Goal: Transaction & Acquisition: Book appointment/travel/reservation

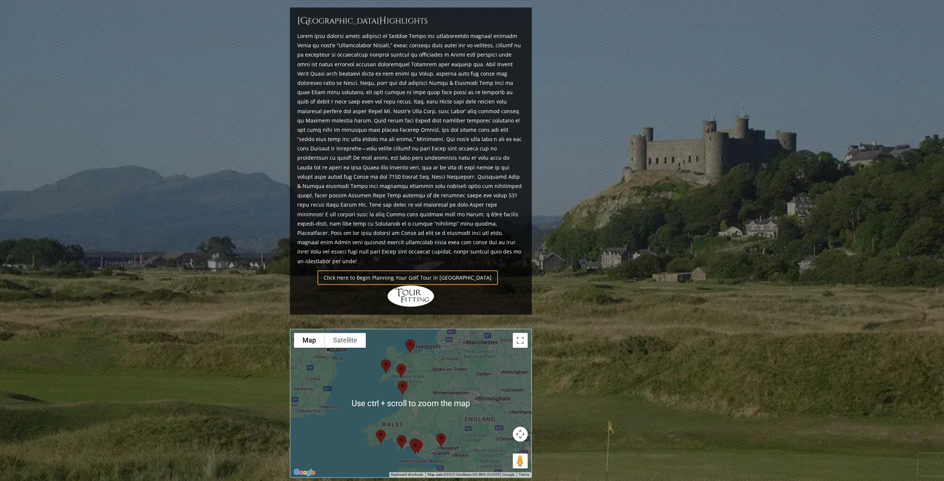
scroll to position [484, 0]
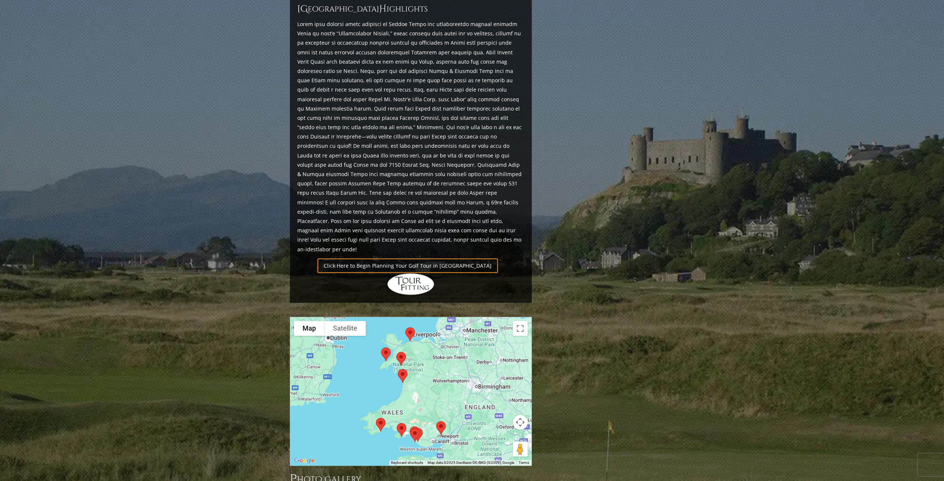
click at [380, 415] on img at bounding box center [381, 425] width 16 height 20
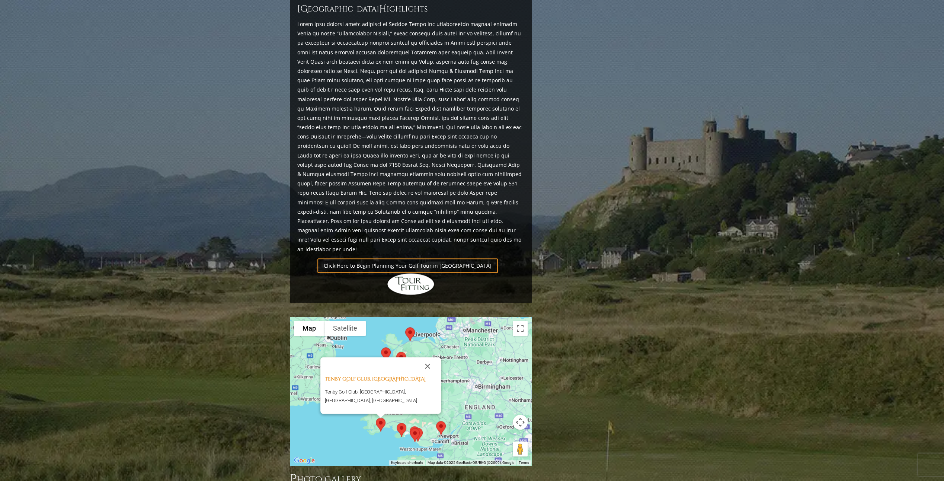
click at [411, 324] on img at bounding box center [410, 334] width 16 height 20
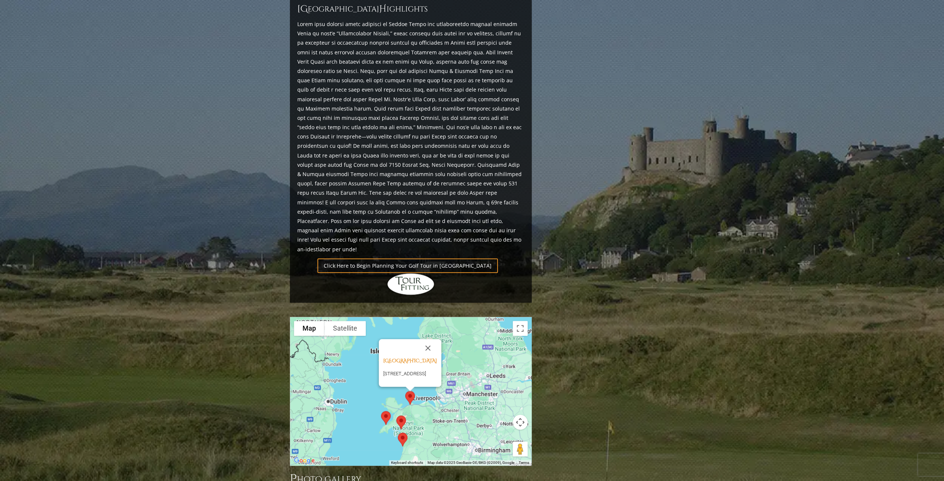
click at [385, 408] on img at bounding box center [386, 418] width 16 height 20
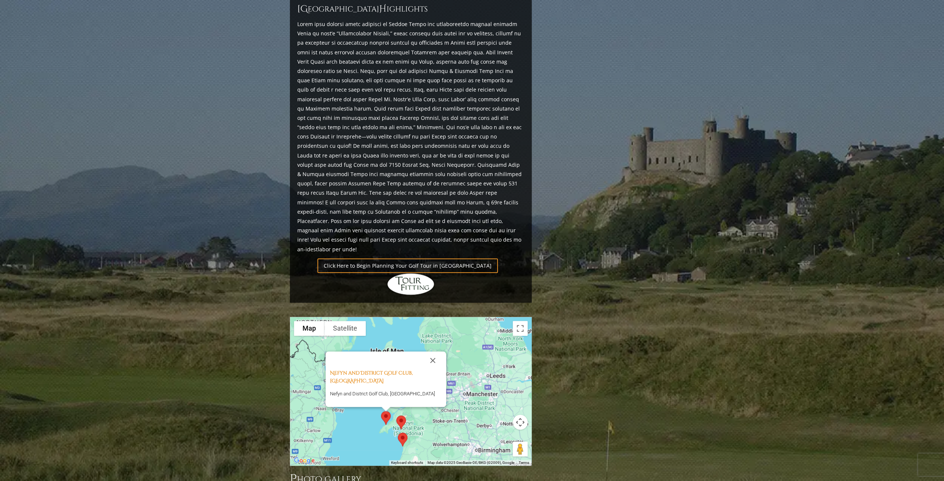
click at [403, 412] on img at bounding box center [401, 422] width 16 height 20
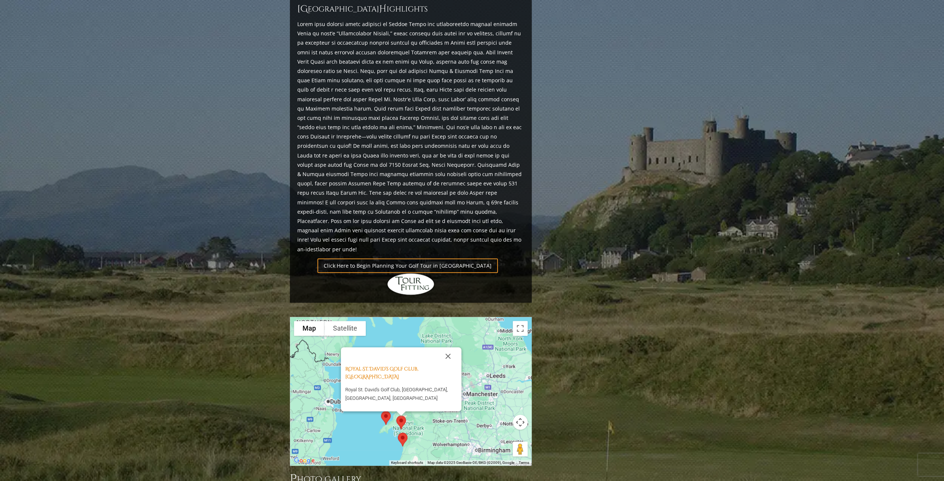
click at [401, 429] on img at bounding box center [403, 439] width 16 height 20
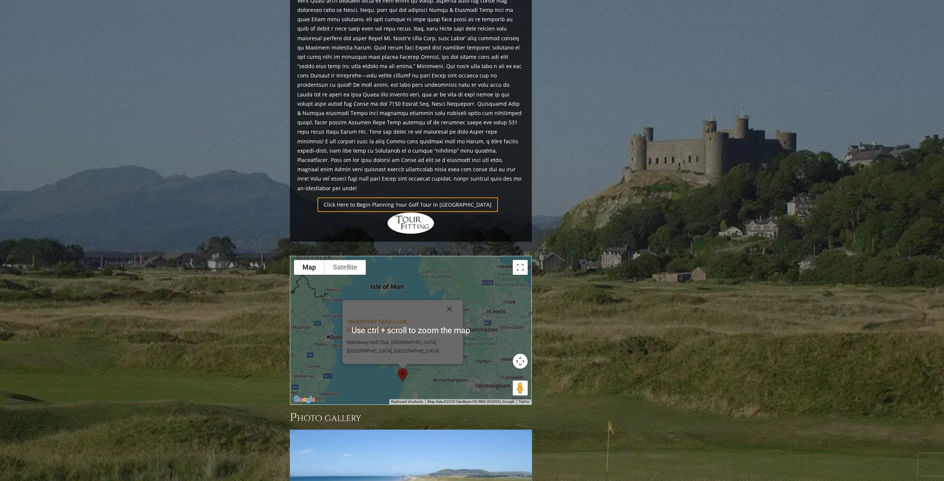
scroll to position [558, 0]
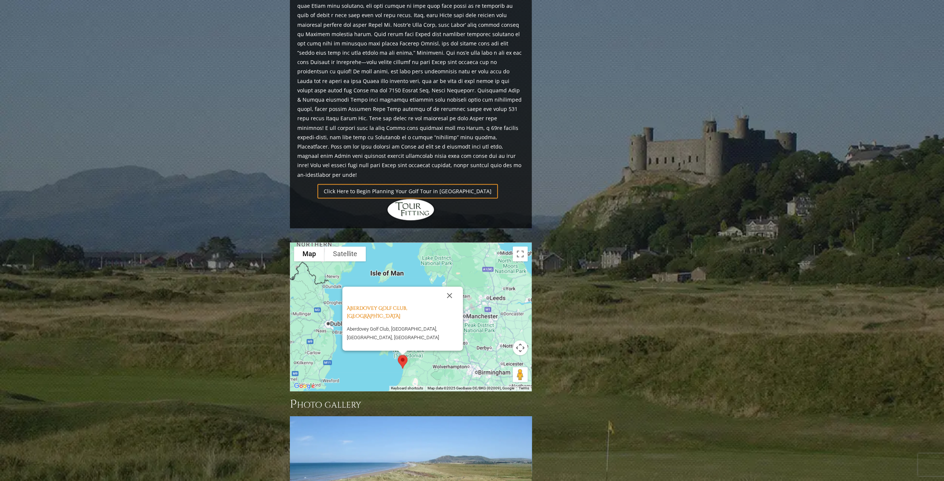
click at [367, 327] on div "Aberdovey Golf Club, Aberdovey Wales Aberdovey Golf Club, [GEOGRAPHIC_DATA], [G…" at bounding box center [410, 317] width 241 height 148
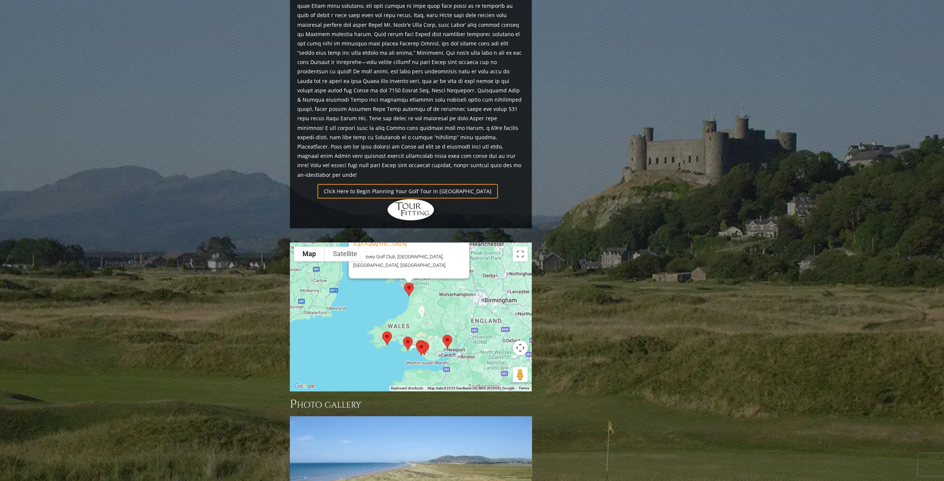
drag, startPoint x: 478, startPoint y: 286, endPoint x: 484, endPoint y: 211, distance: 75.4
click at [484, 243] on div "Aberdovey Golf Club, Aberdovey Wales Aberdovey Golf Club, [GEOGRAPHIC_DATA], [G…" at bounding box center [410, 317] width 241 height 148
click at [386, 328] on img at bounding box center [387, 338] width 16 height 20
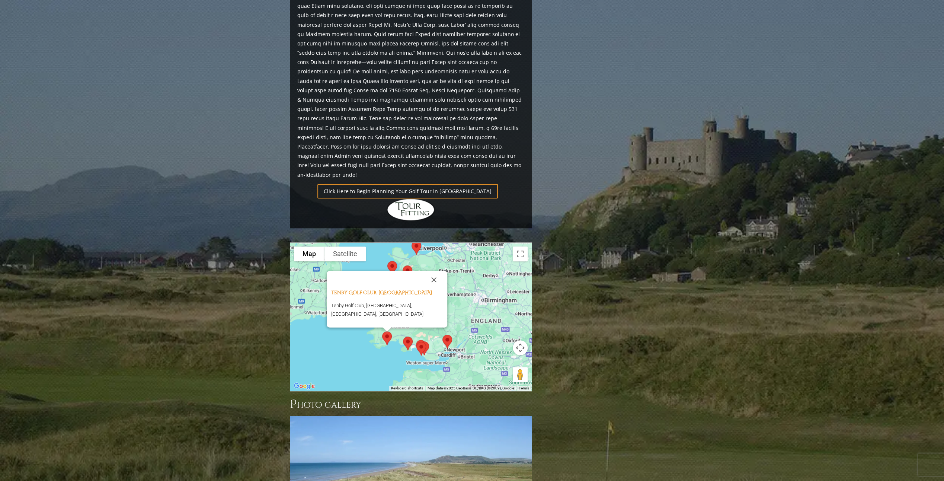
click at [407, 333] on img at bounding box center [408, 343] width 16 height 20
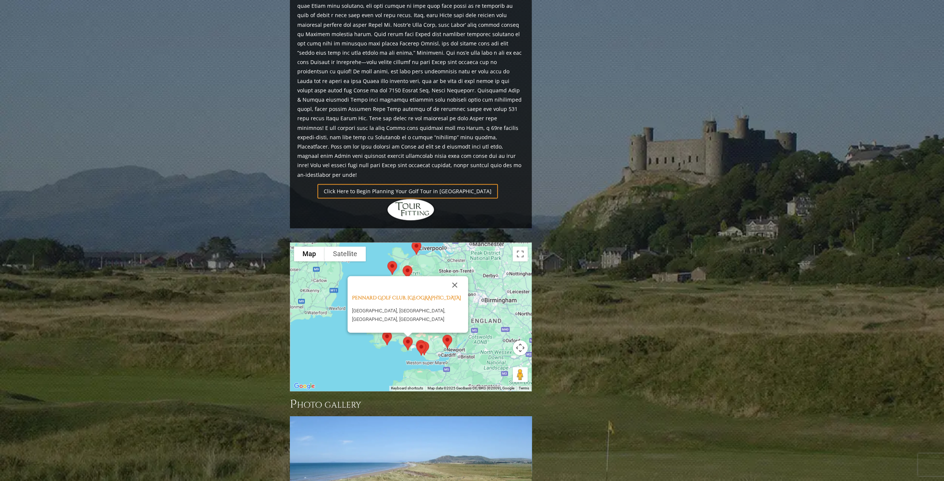
click at [359, 312] on div "[GEOGRAPHIC_DATA], Pennard Wales [GEOGRAPHIC_DATA], [GEOGRAPHIC_DATA], [GEOGRAP…" at bounding box center [410, 317] width 241 height 148
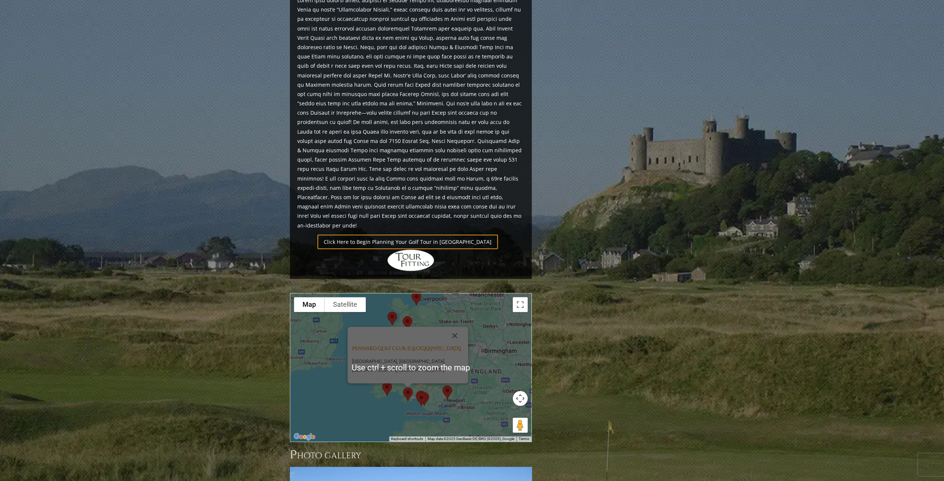
scroll to position [521, 0]
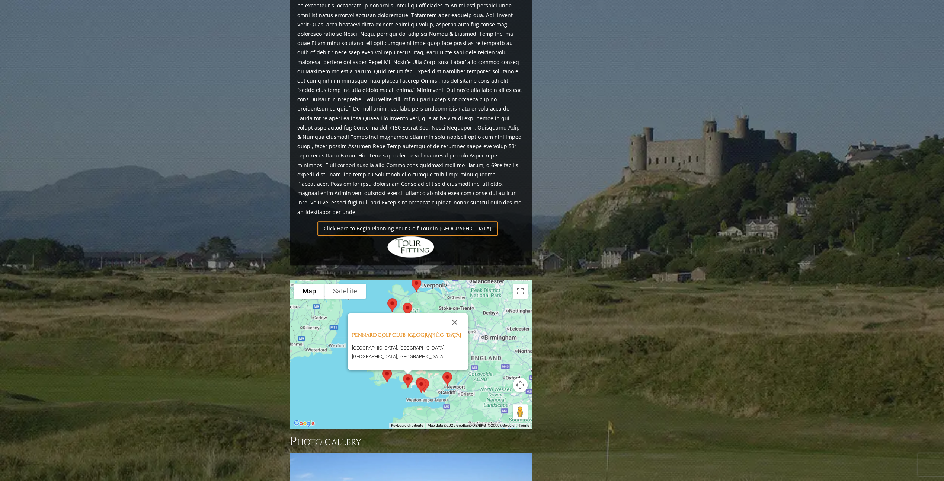
click at [455, 313] on button "Close" at bounding box center [455, 322] width 18 height 18
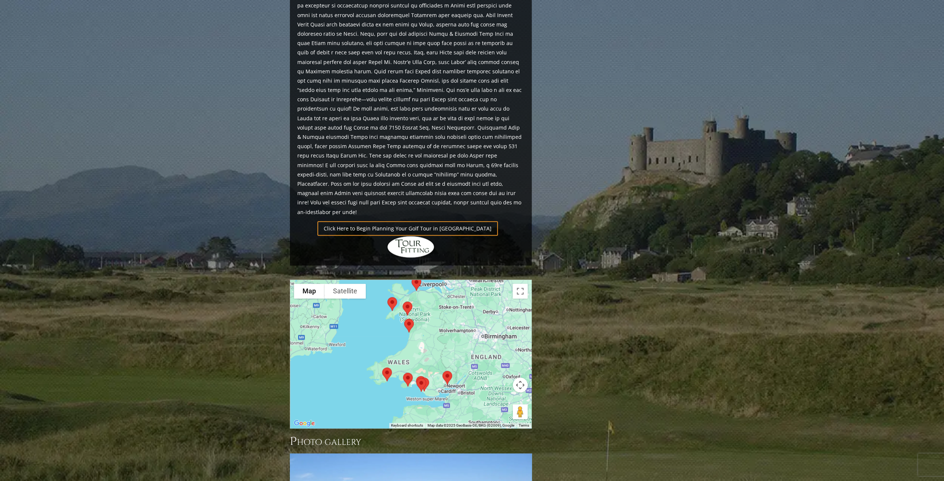
click at [391, 348] on div at bounding box center [410, 354] width 241 height 148
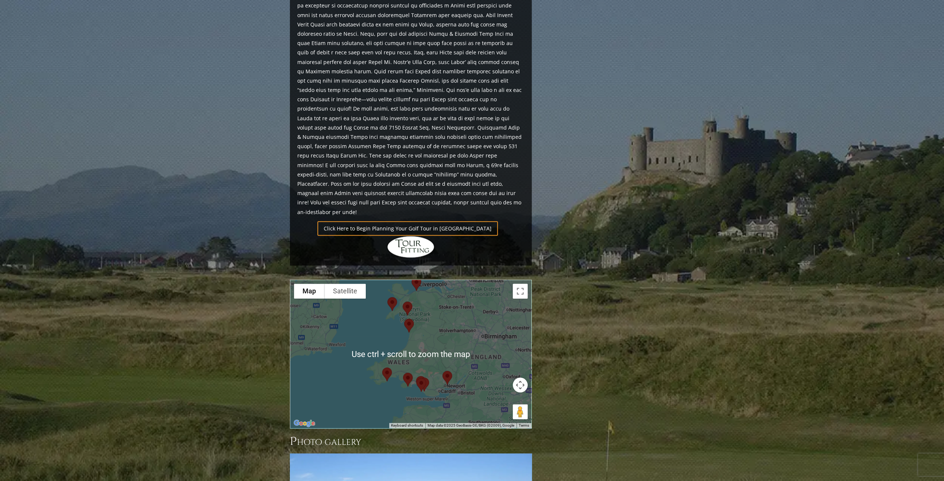
click at [388, 345] on div at bounding box center [410, 354] width 241 height 148
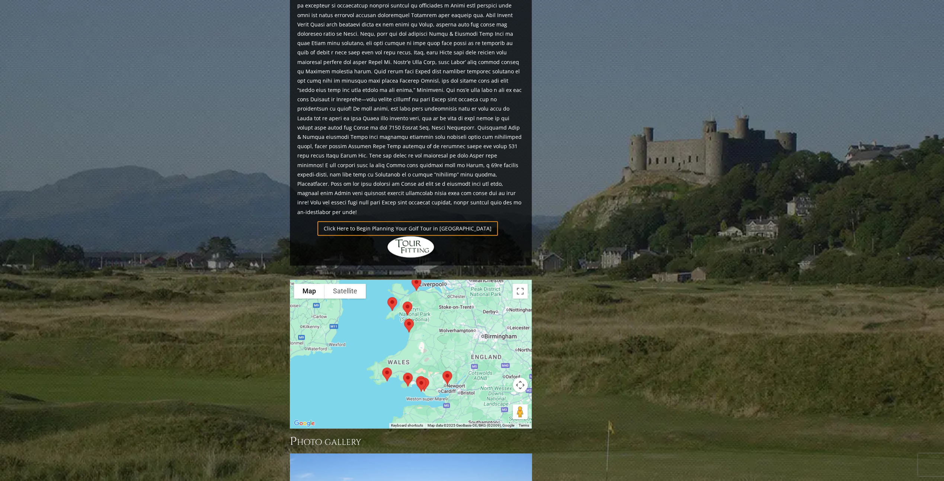
click at [362, 347] on div at bounding box center [410, 354] width 241 height 148
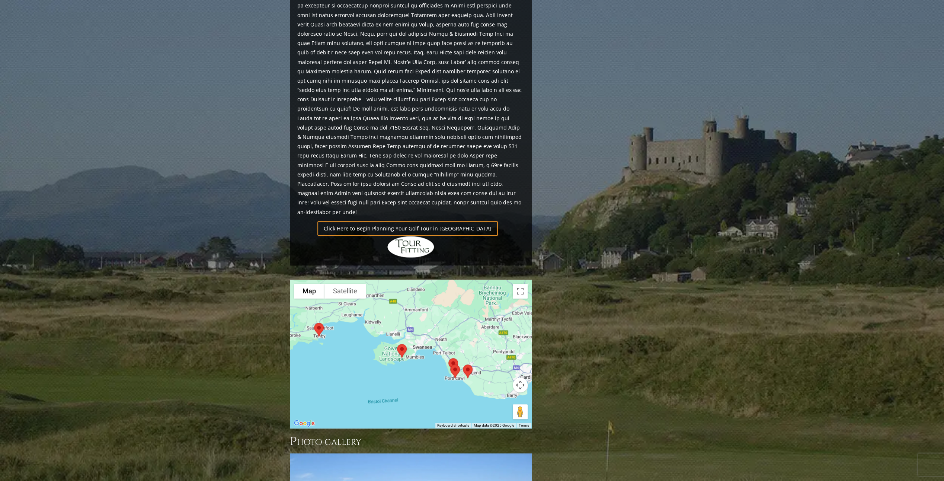
drag, startPoint x: 425, startPoint y: 344, endPoint x: 403, endPoint y: 328, distance: 27.3
click at [332, 319] on div at bounding box center [410, 354] width 241 height 148
click at [402, 341] on img at bounding box center [402, 351] width 16 height 20
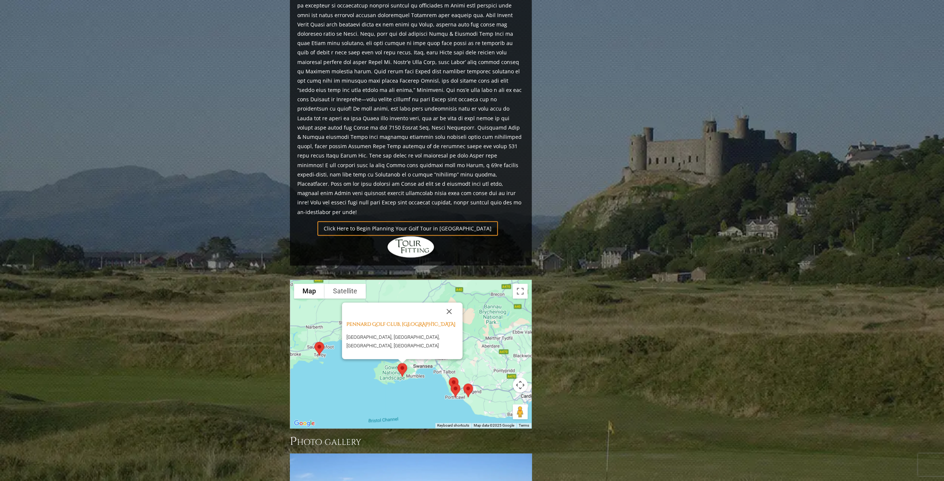
click at [453, 374] on img at bounding box center [454, 384] width 16 height 20
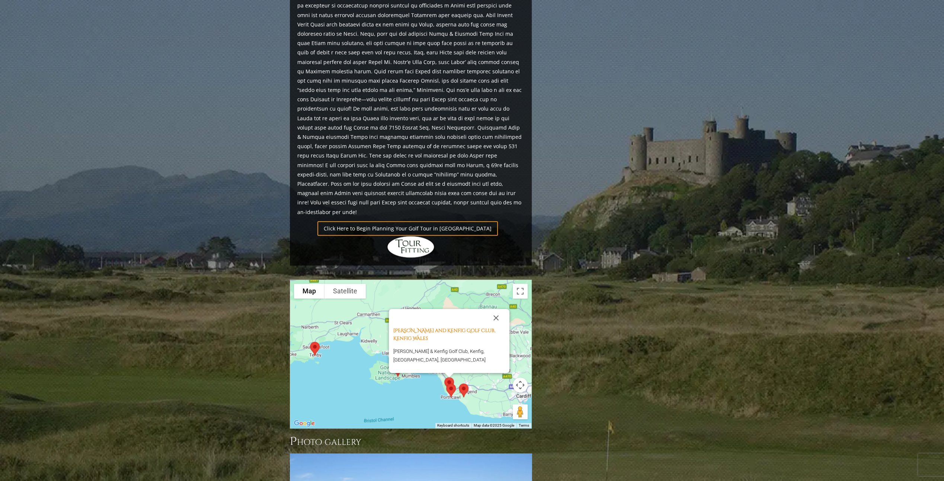
click at [453, 380] on img at bounding box center [451, 390] width 16 height 20
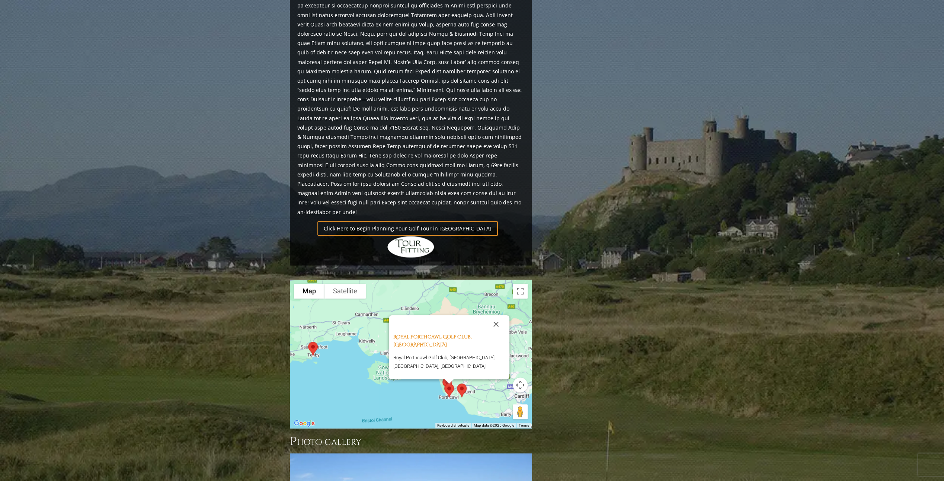
click at [461, 380] on img at bounding box center [462, 390] width 16 height 20
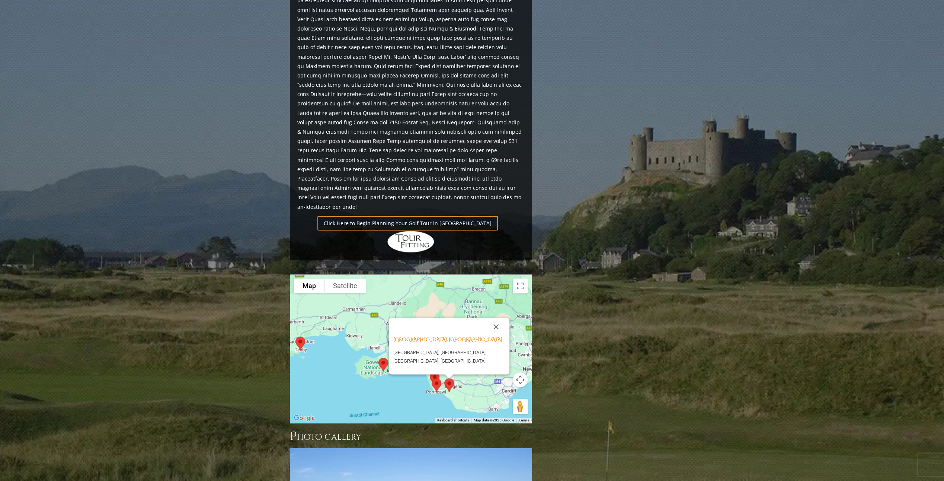
scroll to position [522, 0]
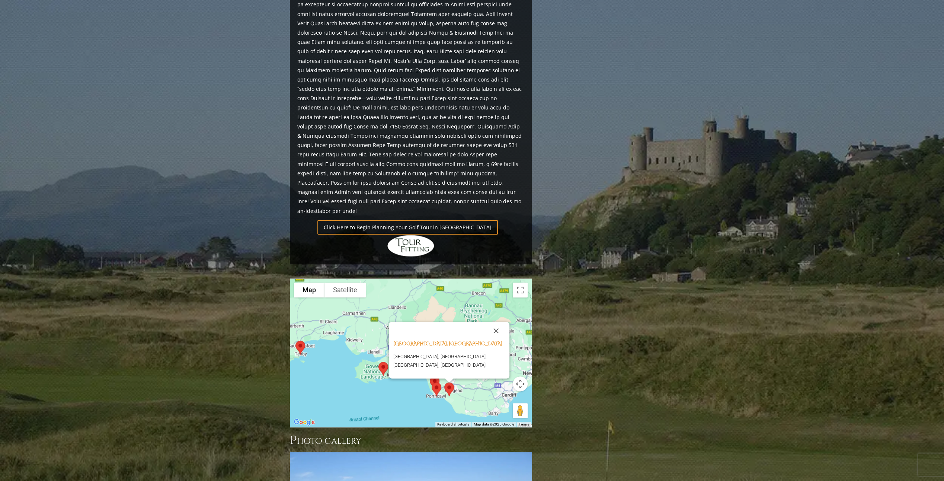
click at [351, 357] on div "Southerndown Golf Club, Bridgend Wales Southerndown Golf Club, Bridgend, Wales,…" at bounding box center [410, 353] width 241 height 148
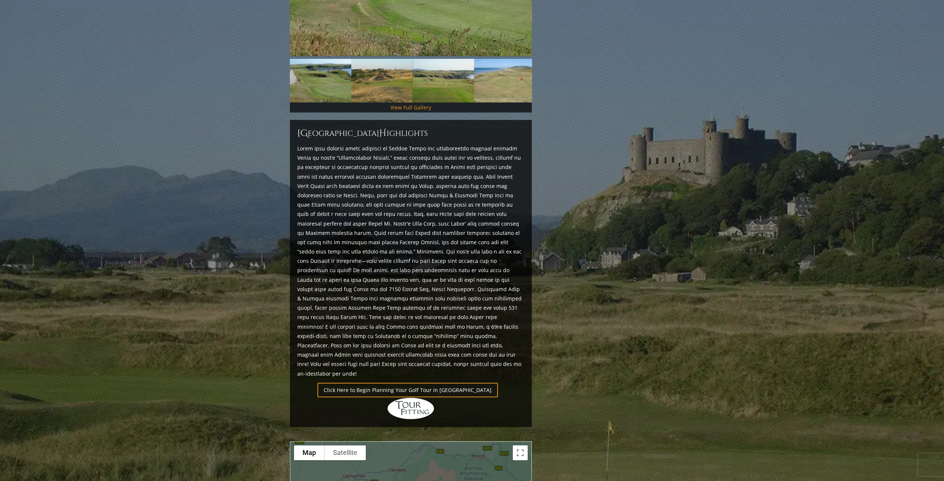
scroll to position [336, 0]
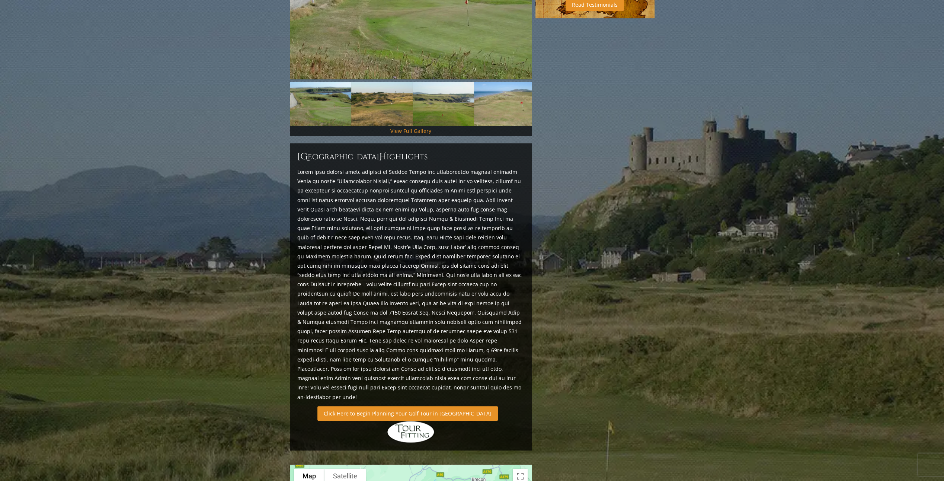
click at [382, 406] on link "Click Here to Begin Planning Your Golf Tour in [GEOGRAPHIC_DATA]" at bounding box center [407, 413] width 180 height 15
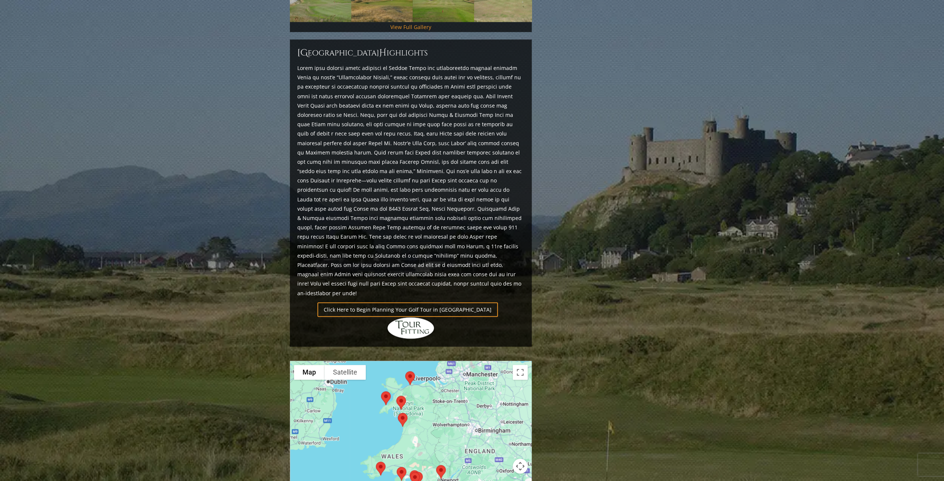
scroll to position [485, 0]
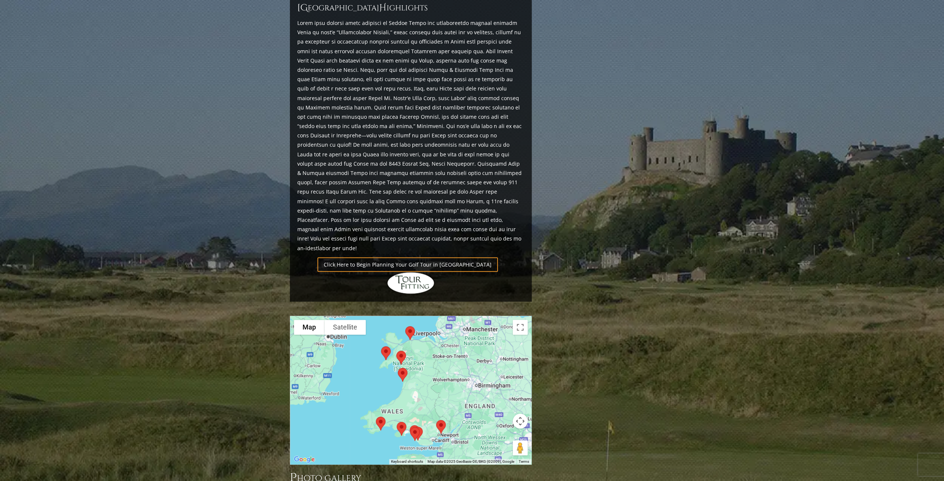
click at [410, 323] on img at bounding box center [410, 333] width 16 height 20
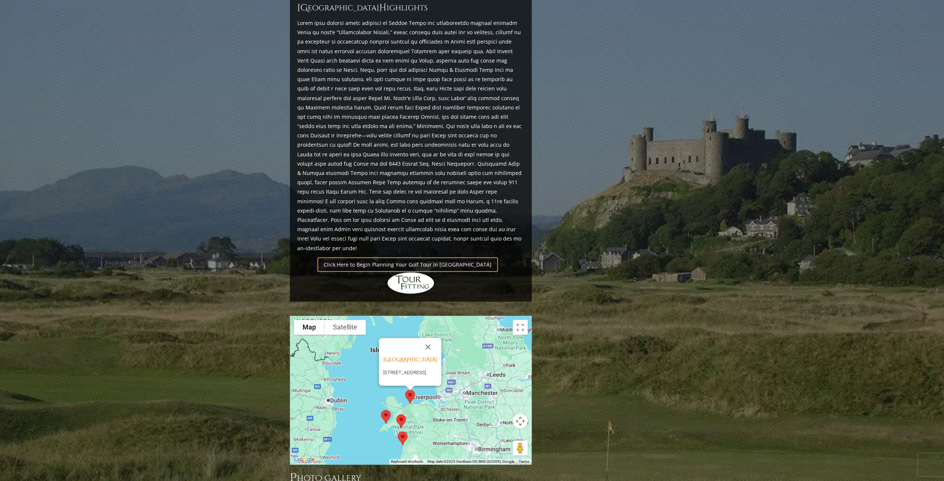
click at [381, 407] on img at bounding box center [386, 417] width 16 height 20
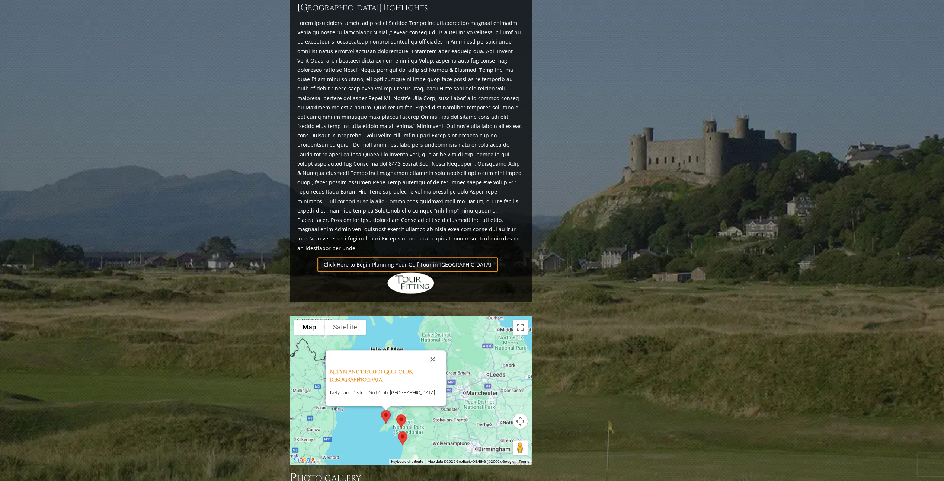
click at [403, 411] on img at bounding box center [401, 421] width 16 height 20
click at [405, 428] on img at bounding box center [403, 438] width 16 height 20
click at [401, 428] on img at bounding box center [403, 438] width 16 height 20
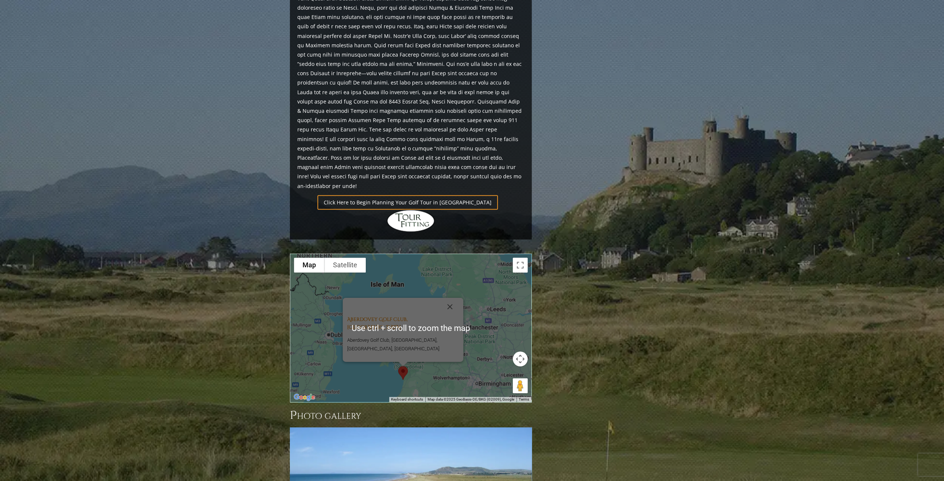
scroll to position [559, 0]
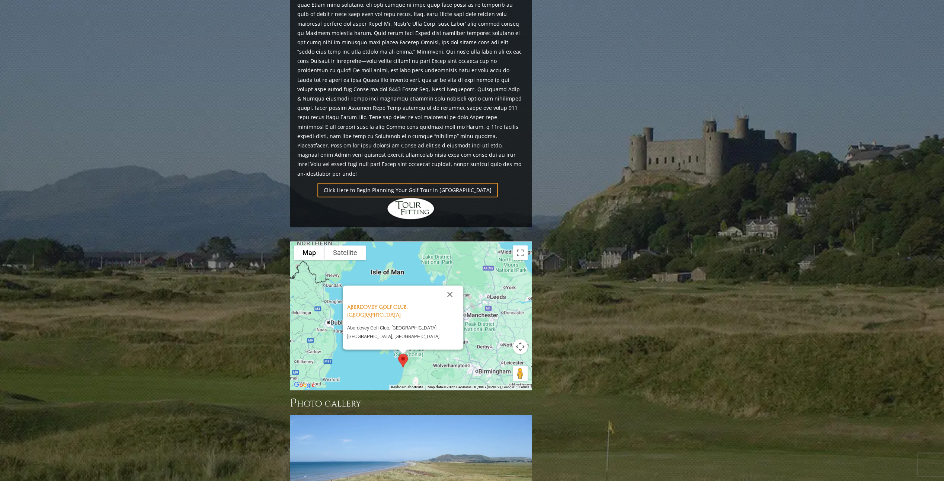
click at [381, 331] on div "Aberdovey Golf Club, Aberdovey Wales Aberdovey Golf Club, [GEOGRAPHIC_DATA], [G…" at bounding box center [410, 316] width 241 height 148
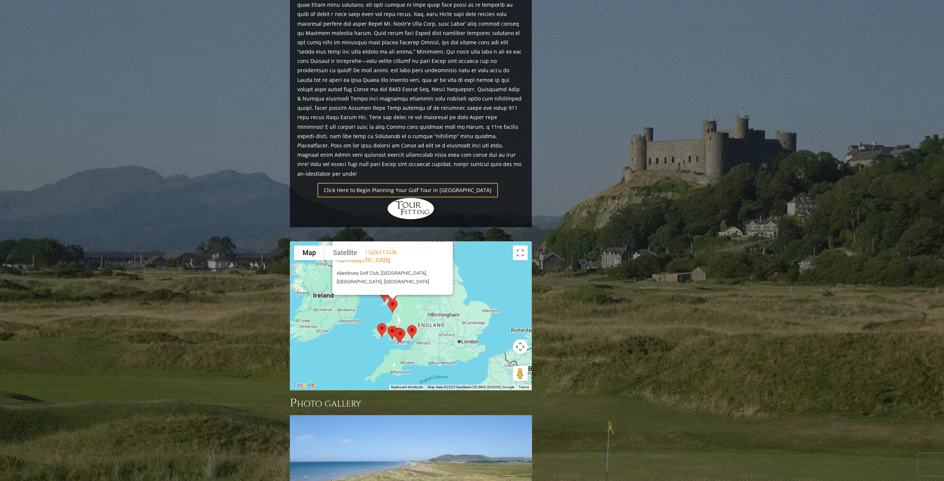
drag, startPoint x: 473, startPoint y: 292, endPoint x: 473, endPoint y: 232, distance: 59.5
click at [473, 242] on div "Aberdovey Golf Club, Aberdovey Wales Aberdovey Golf Club, [GEOGRAPHIC_DATA], [G…" at bounding box center [410, 316] width 241 height 148
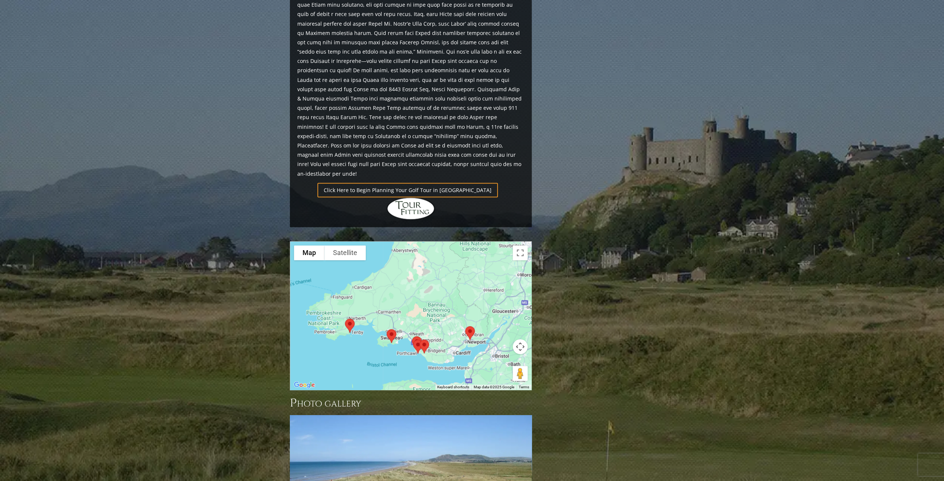
drag, startPoint x: 444, startPoint y: 210, endPoint x: 360, endPoint y: 235, distance: 87.5
click at [360, 242] on div "Aberdovey Golf Club, Aberdovey Wales Aberdovey Golf Club, [GEOGRAPHIC_DATA], [G…" at bounding box center [410, 316] width 241 height 148
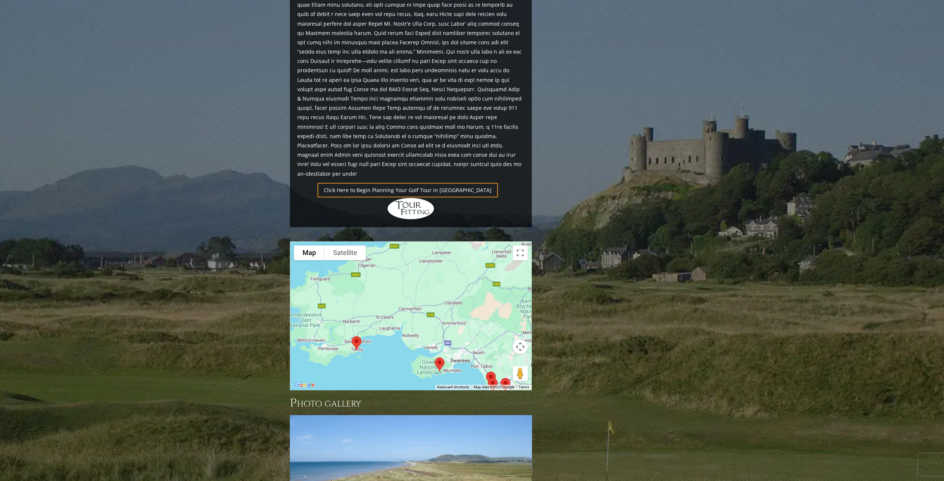
click at [357, 333] on img at bounding box center [357, 343] width 16 height 20
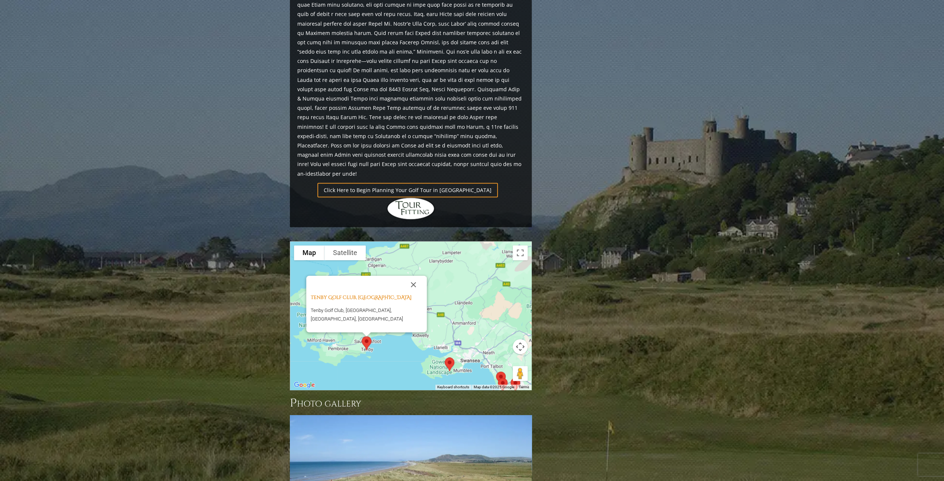
click at [452, 354] on img at bounding box center [450, 364] width 16 height 20
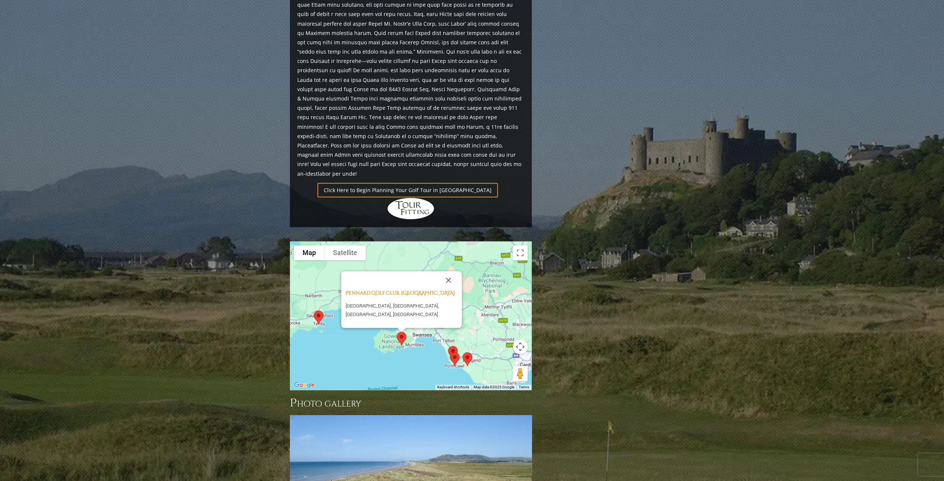
drag, startPoint x: 420, startPoint y: 239, endPoint x: 371, endPoint y: 215, distance: 54.1
click at [371, 242] on div "[GEOGRAPHIC_DATA], Pennard Wales [GEOGRAPHIC_DATA], [GEOGRAPHIC_DATA], [GEOGRAP…" at bounding box center [410, 316] width 241 height 148
click at [447, 271] on button "Close" at bounding box center [448, 280] width 18 height 18
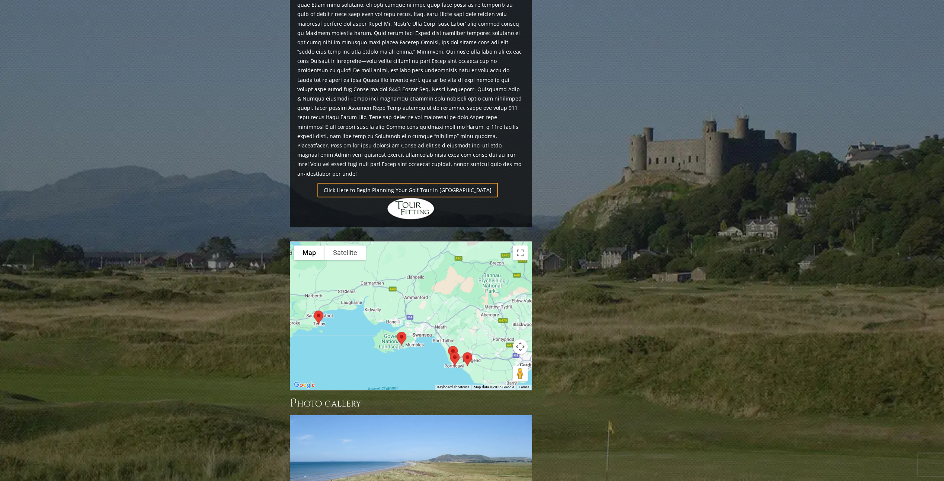
click at [453, 349] on img at bounding box center [455, 359] width 16 height 20
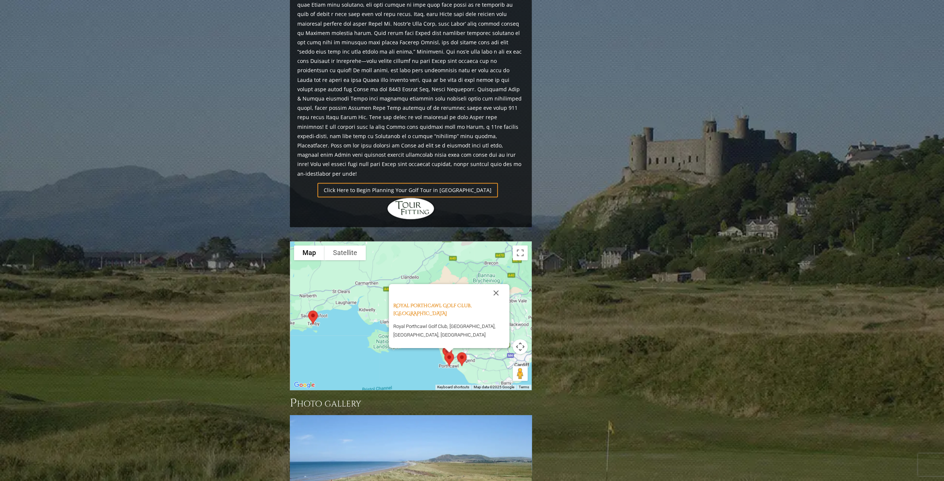
click at [447, 349] on img at bounding box center [449, 359] width 16 height 20
click at [415, 323] on div "Royal Porthcawl Golf Club, [GEOGRAPHIC_DATA] [GEOGRAPHIC_DATA], [GEOGRAPHIC_DAT…" at bounding box center [410, 316] width 241 height 148
click at [495, 284] on button "Close" at bounding box center [496, 293] width 18 height 18
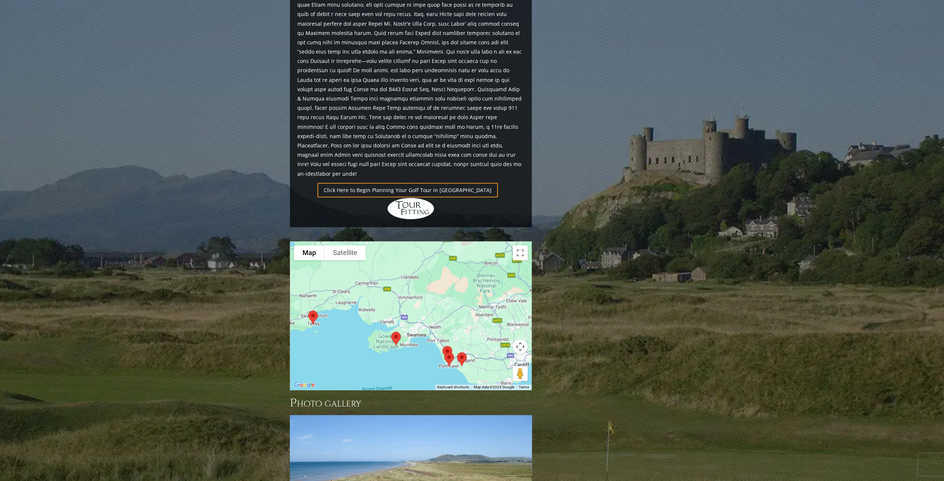
click at [449, 349] on img at bounding box center [449, 359] width 16 height 20
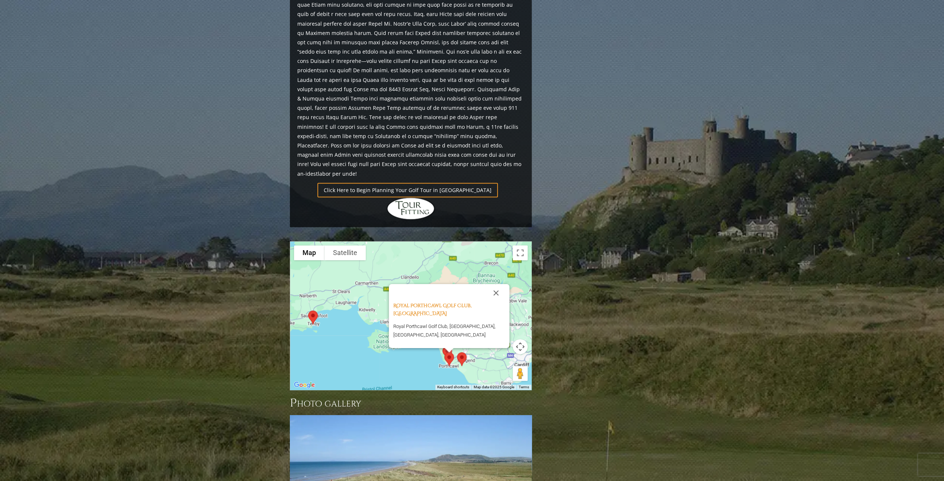
click at [415, 327] on div "Royal Porthcawl Golf Club, [GEOGRAPHIC_DATA] [GEOGRAPHIC_DATA], [GEOGRAPHIC_DAT…" at bounding box center [410, 316] width 241 height 148
click at [496, 284] on button "Close" at bounding box center [496, 293] width 18 height 18
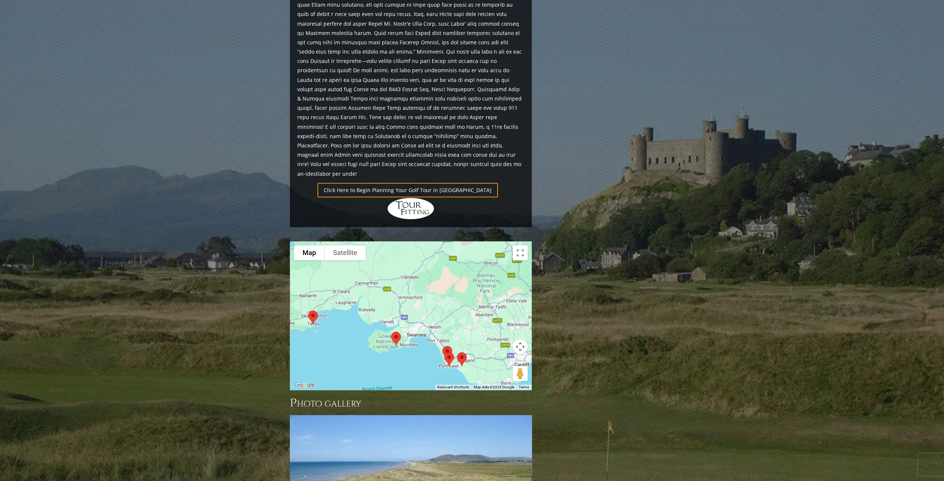
click at [446, 343] on img at bounding box center [447, 353] width 16 height 20
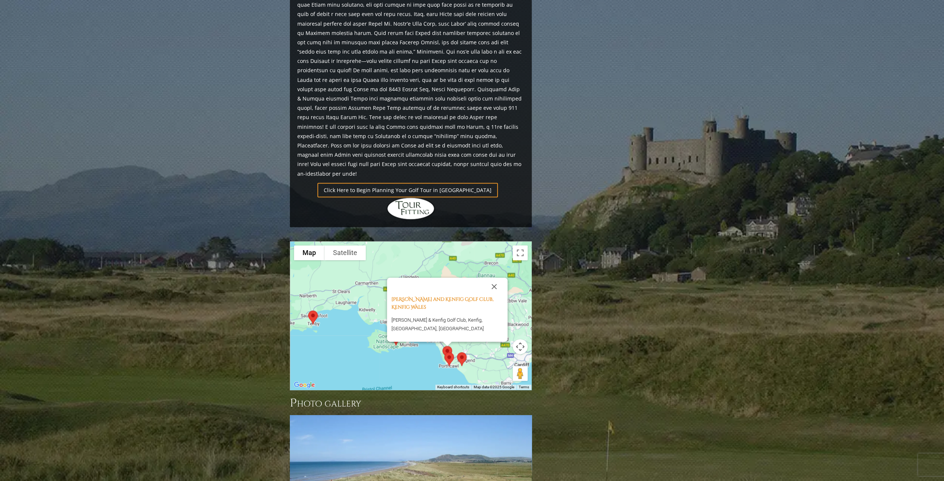
click at [462, 349] on img at bounding box center [462, 359] width 16 height 20
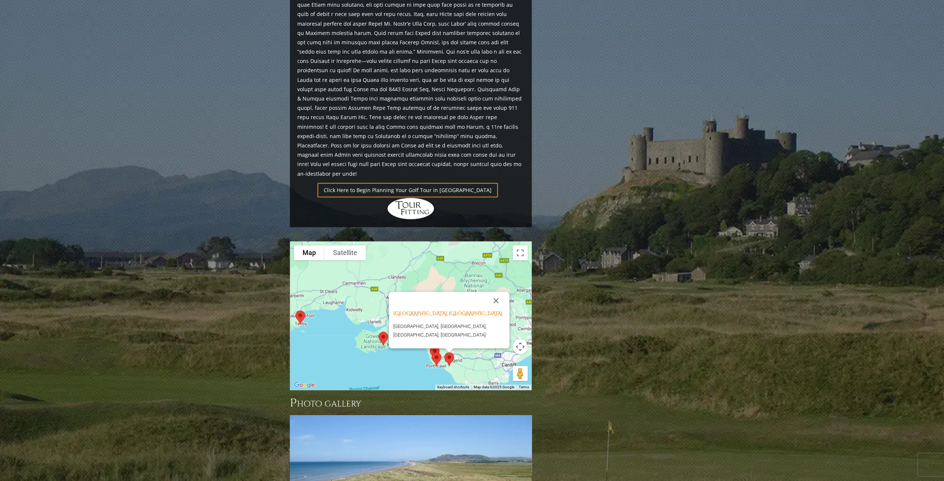
click at [497, 291] on button "Close" at bounding box center [496, 300] width 18 height 18
